Goal: Information Seeking & Learning: Learn about a topic

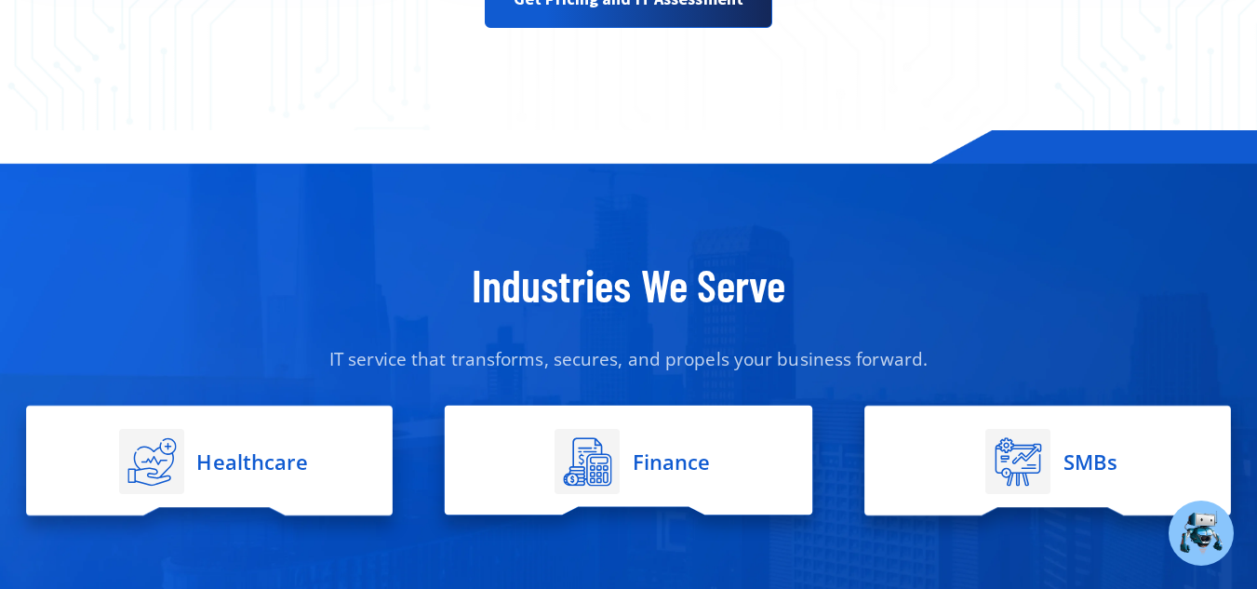
scroll to position [3350, 0]
